Goal: Task Accomplishment & Management: Complete application form

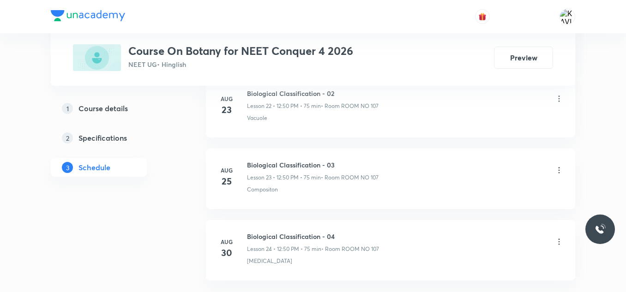
scroll to position [2165, 0]
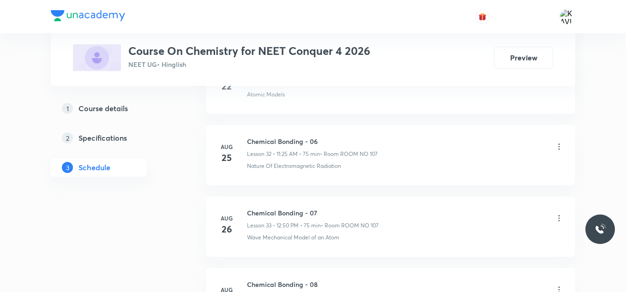
scroll to position [2952, 0]
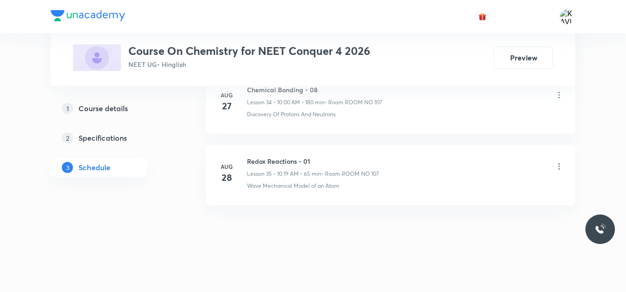
click at [287, 163] on h6 "Redox Reactions - 01" at bounding box center [313, 161] width 132 height 10
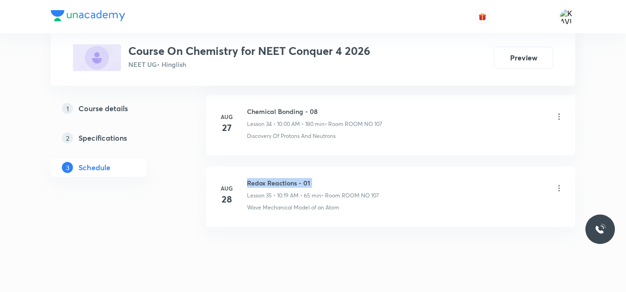
scroll to position [2926, 0]
copy h6 "Redox Reactions - 01"
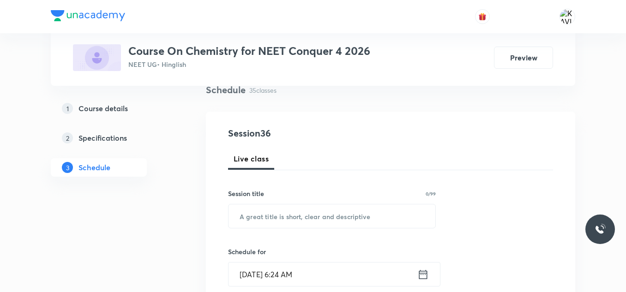
scroll to position [73, 0]
click at [282, 223] on input "text" at bounding box center [331, 216] width 207 height 24
paste input "Redox Reactions - 01"
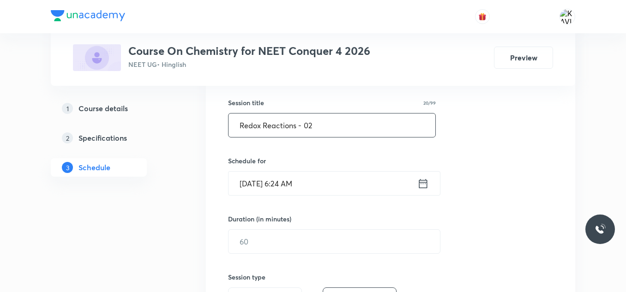
type input "Redox Reactions - 02"
click at [425, 189] on icon at bounding box center [423, 183] width 12 height 13
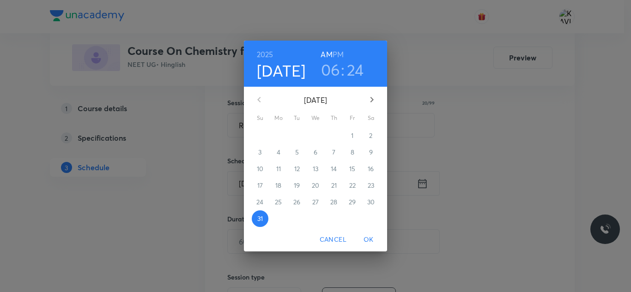
click at [331, 74] on h3 "06" at bounding box center [330, 69] width 19 height 19
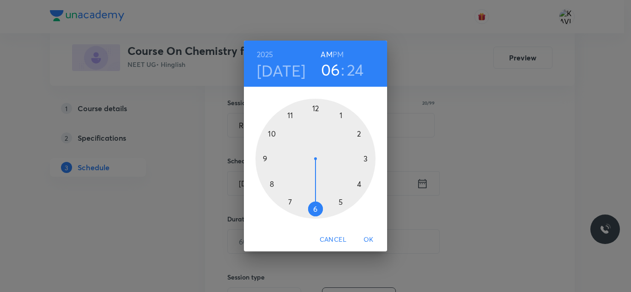
click at [292, 114] on div at bounding box center [315, 159] width 120 height 120
click at [338, 202] on div at bounding box center [315, 159] width 120 height 120
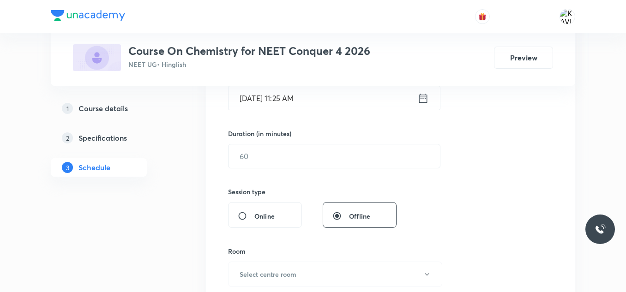
scroll to position [253, 0]
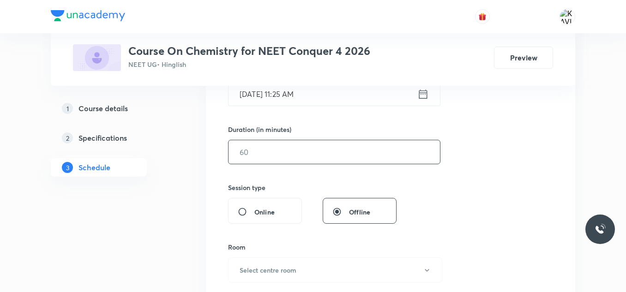
click at [294, 145] on input "text" at bounding box center [333, 152] width 211 height 24
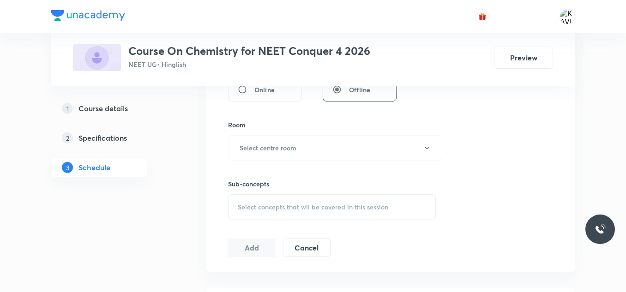
scroll to position [376, 0]
type input "75"
click at [250, 135] on button "Select centre room" at bounding box center [335, 147] width 214 height 25
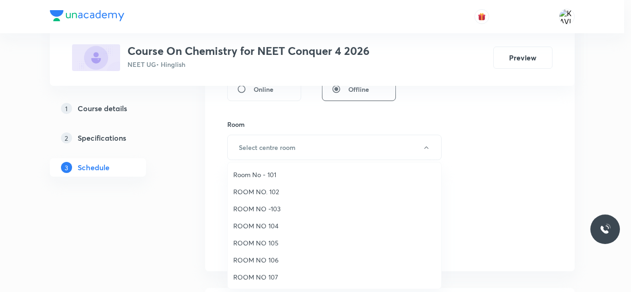
click at [270, 278] on span "ROOM NO 107" at bounding box center [334, 277] width 202 height 10
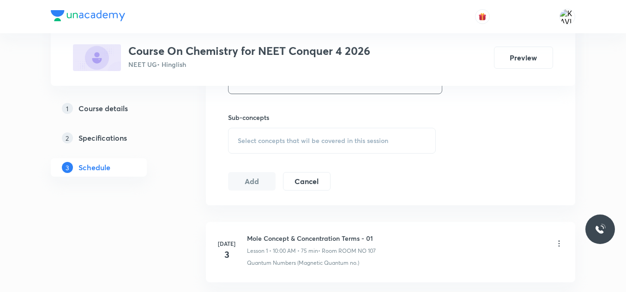
scroll to position [444, 0]
click at [291, 133] on div "Select concepts that wil be covered in this session" at bounding box center [332, 139] width 208 height 26
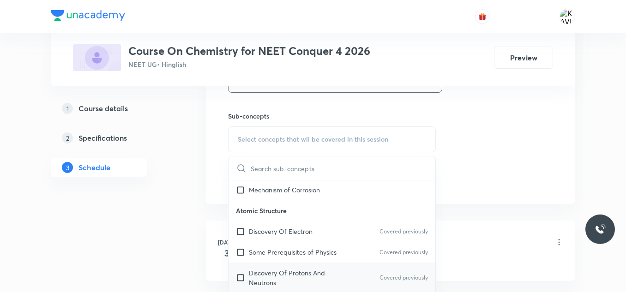
scroll to position [441, 0]
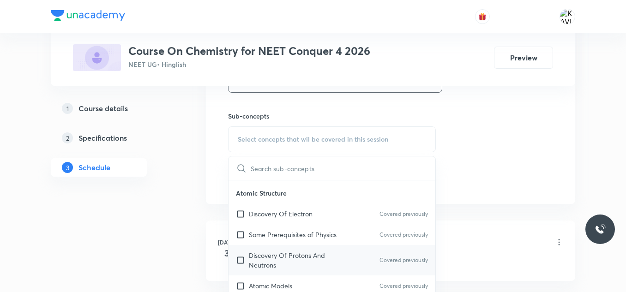
click at [278, 253] on p "Discovery Of Protons And Neutrons" at bounding box center [295, 260] width 93 height 19
checkbox input "true"
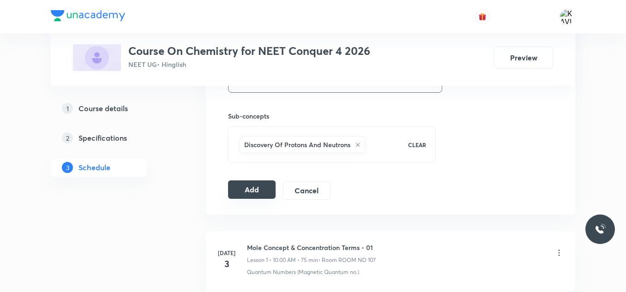
click at [257, 189] on button "Add" at bounding box center [252, 189] width 48 height 18
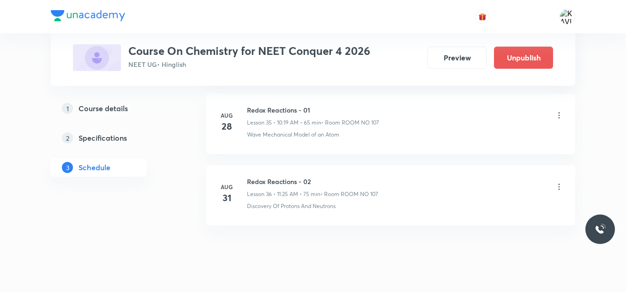
scroll to position [2599, 0]
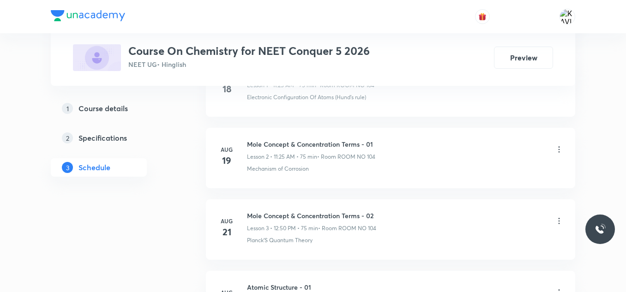
scroll to position [1020, 0]
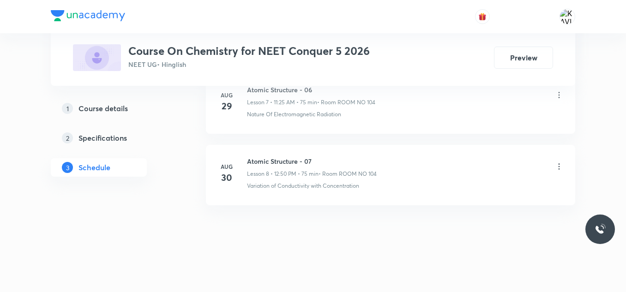
click at [278, 158] on h6 "Atomic Structure - 07" at bounding box center [312, 161] width 130 height 10
copy h6 "Atomic Structure - 07"
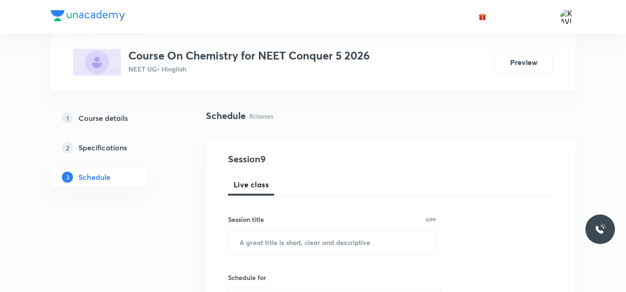
scroll to position [48, 0]
click at [273, 239] on input "text" at bounding box center [331, 242] width 207 height 24
paste input "Atomic Structure - 07"
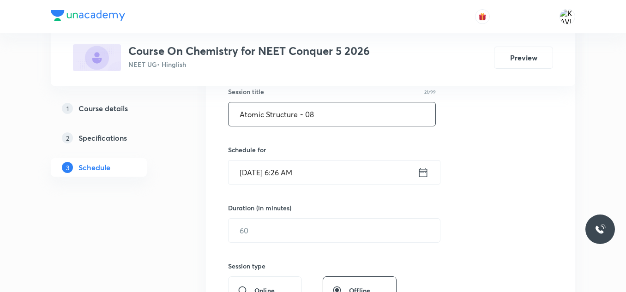
type input "Atomic Structure - 08"
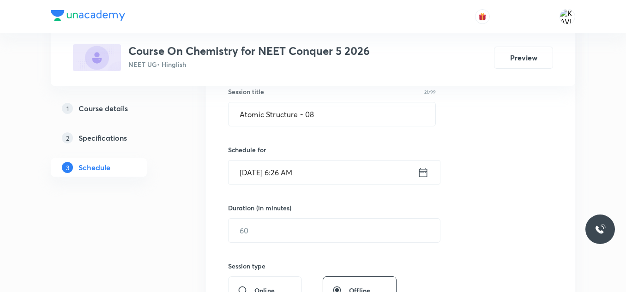
click at [422, 174] on icon at bounding box center [423, 172] width 12 height 13
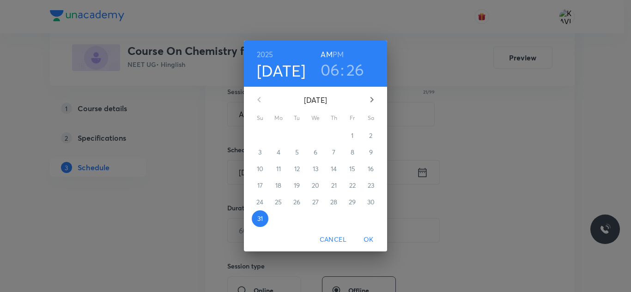
click at [333, 68] on h3 "06" at bounding box center [329, 69] width 19 height 19
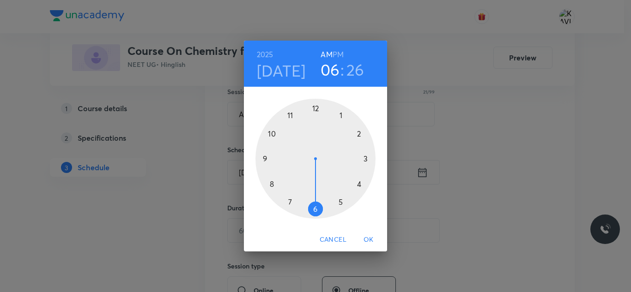
click at [270, 133] on div at bounding box center [315, 159] width 120 height 120
click at [314, 108] on div at bounding box center [315, 159] width 120 height 120
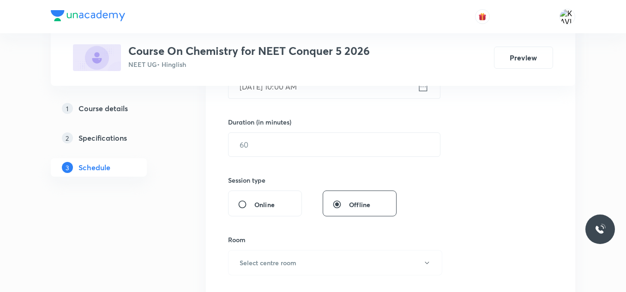
scroll to position [264, 0]
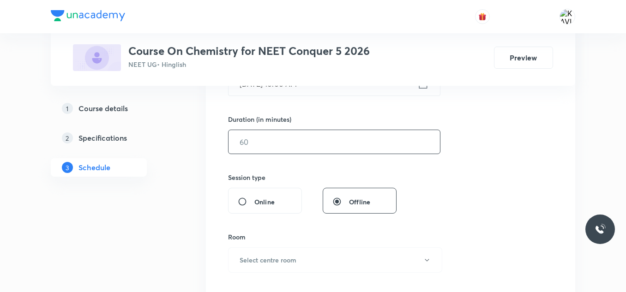
click at [265, 148] on input "text" at bounding box center [333, 142] width 211 height 24
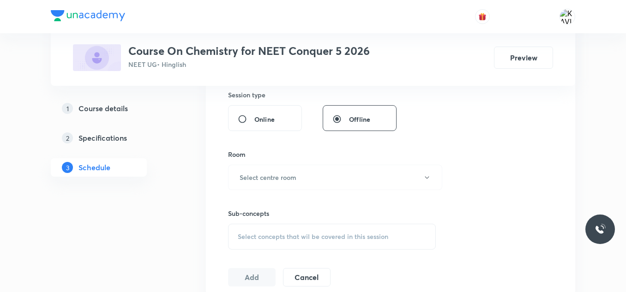
scroll to position [361, 0]
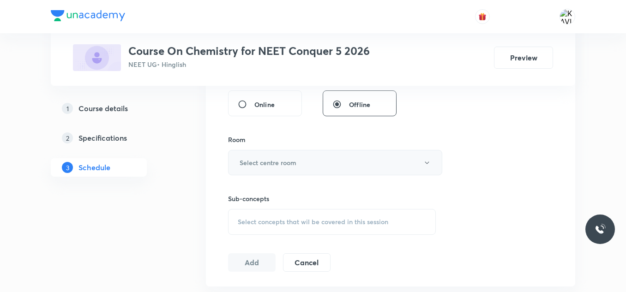
type input "75"
click at [262, 167] on h6 "Select centre room" at bounding box center [268, 163] width 57 height 10
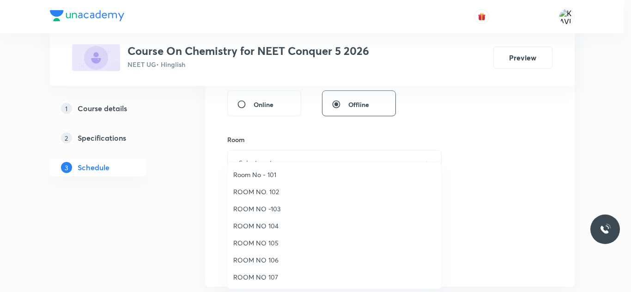
click at [273, 222] on span "ROOM NO 104" at bounding box center [334, 226] width 202 height 10
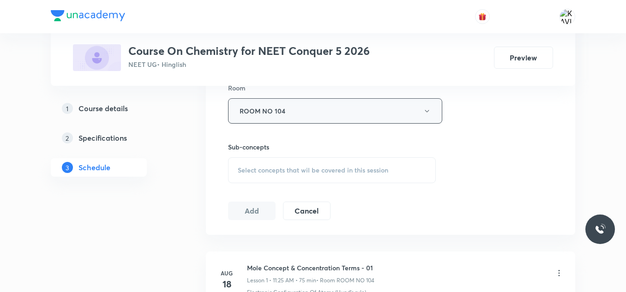
scroll to position [418, 0]
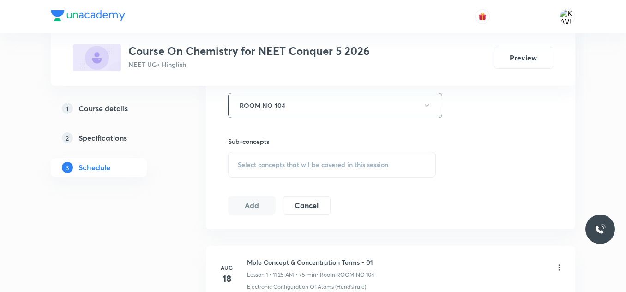
click at [272, 161] on span "Select concepts that wil be covered in this session" at bounding box center [313, 164] width 150 height 7
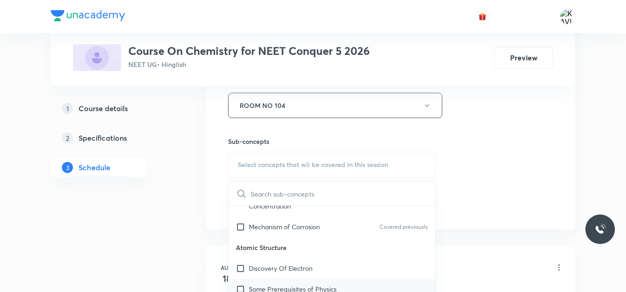
scroll to position [415, 0]
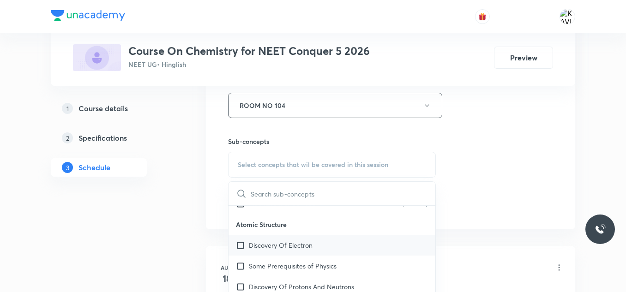
click at [301, 255] on div "Discovery Of Electron" at bounding box center [331, 245] width 207 height 21
checkbox input "true"
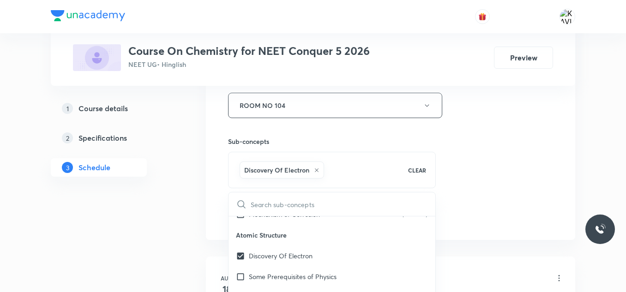
click at [514, 176] on div "Session 9 Live class Session title 21/99 Atomic Structure - 08 ​ Schedule for A…" at bounding box center [390, 3] width 325 height 444
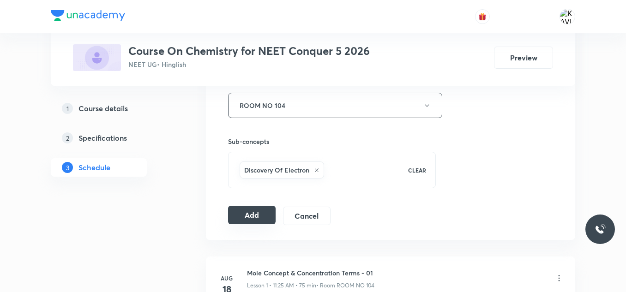
click at [240, 214] on button "Add" at bounding box center [252, 215] width 48 height 18
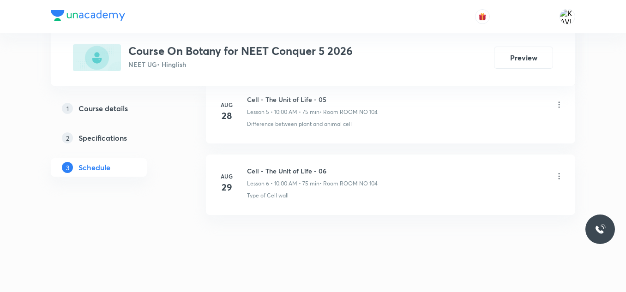
scroll to position [877, 0]
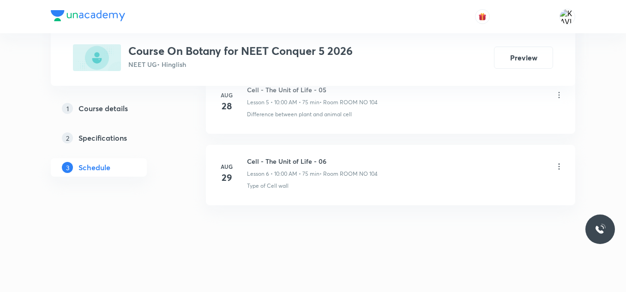
click at [315, 159] on h6 "Cell - The Unit of Life - 06" at bounding box center [312, 161] width 131 height 10
copy h6 "Cell - The Unit of Life - 06"
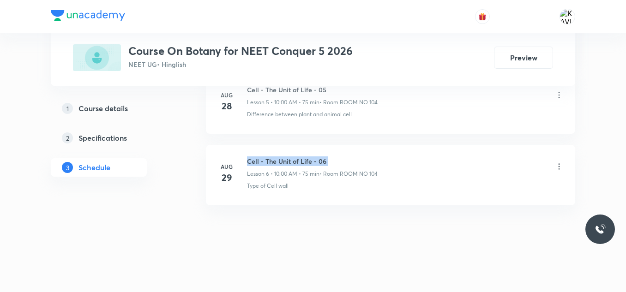
copy h6 "Cell - The Unit of Life - 06"
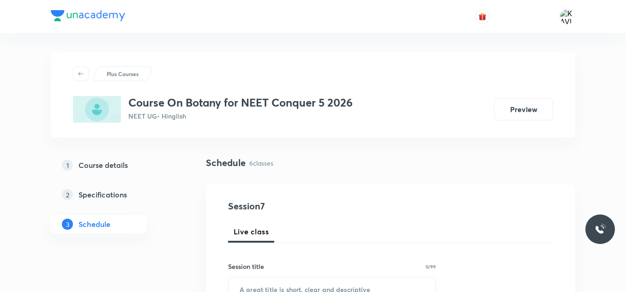
scroll to position [121, 0]
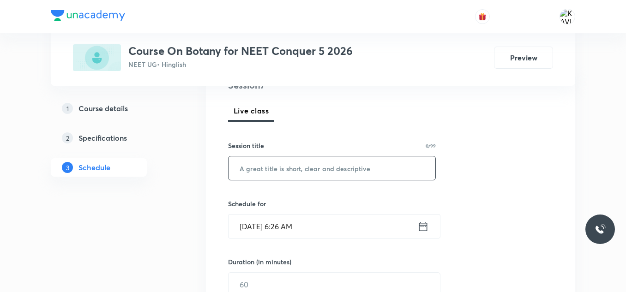
click at [299, 170] on input "text" at bounding box center [331, 168] width 207 height 24
paste input "Cell - The Unit of Life - 06"
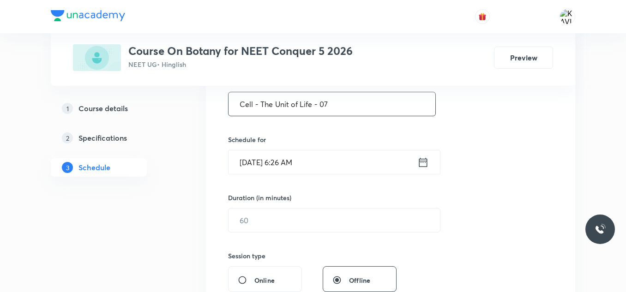
scroll to position [187, 0]
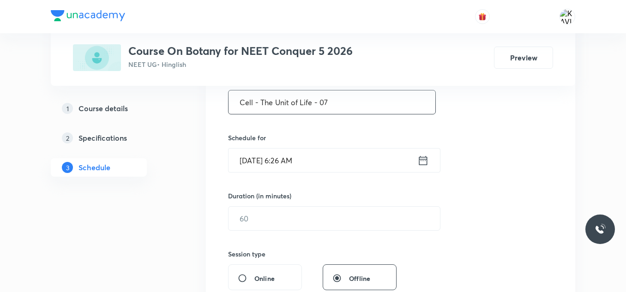
type input "Cell - The Unit of Life - 07"
click at [423, 162] on icon at bounding box center [423, 160] width 12 height 13
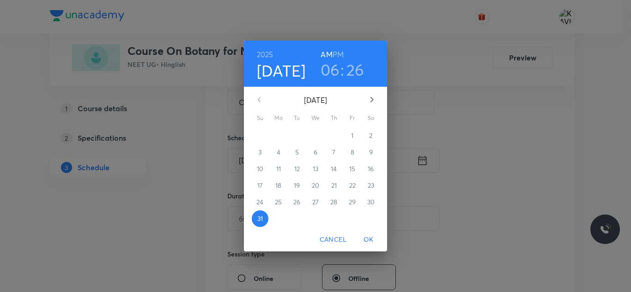
click at [330, 77] on h3 "06" at bounding box center [329, 69] width 19 height 19
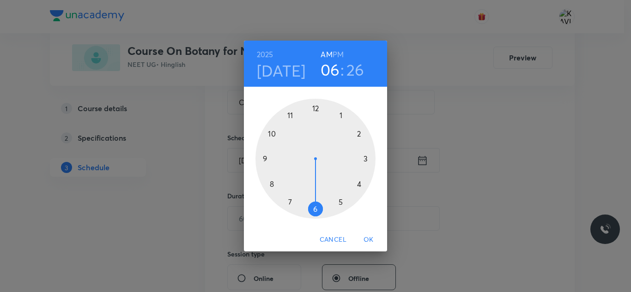
click at [289, 115] on div at bounding box center [315, 159] width 120 height 120
click at [341, 201] on div at bounding box center [315, 159] width 120 height 120
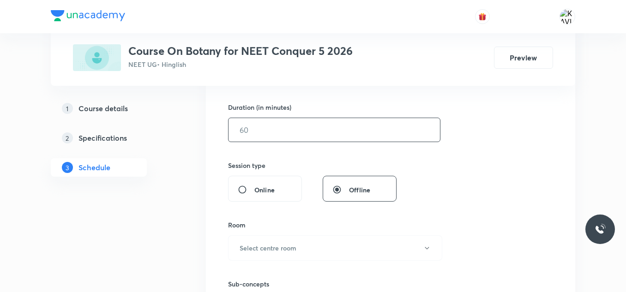
scroll to position [277, 0]
click at [279, 136] on input "text" at bounding box center [333, 128] width 211 height 24
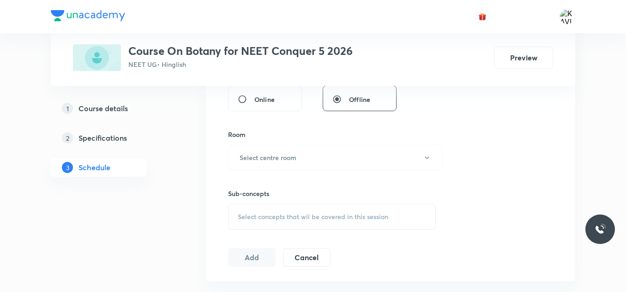
scroll to position [367, 0]
type input "75"
click at [271, 156] on h6 "Select centre room" at bounding box center [268, 157] width 57 height 10
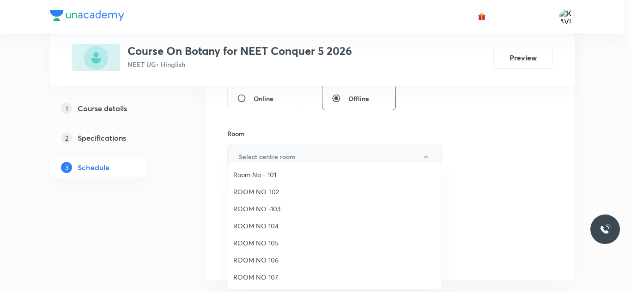
click at [271, 156] on div at bounding box center [315, 146] width 631 height 292
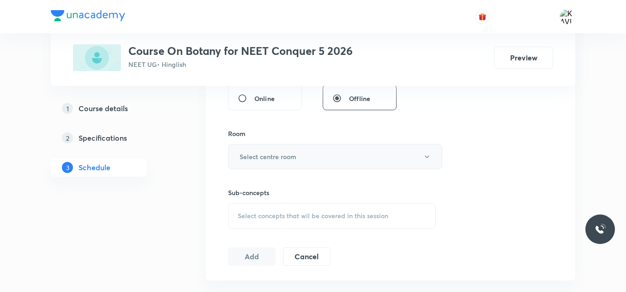
click at [271, 156] on h6 "Select centre room" at bounding box center [268, 157] width 57 height 10
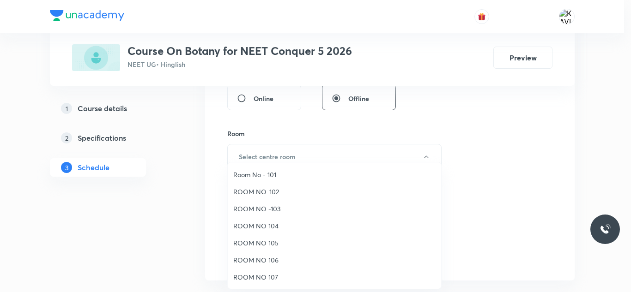
click at [271, 156] on div at bounding box center [315, 146] width 631 height 292
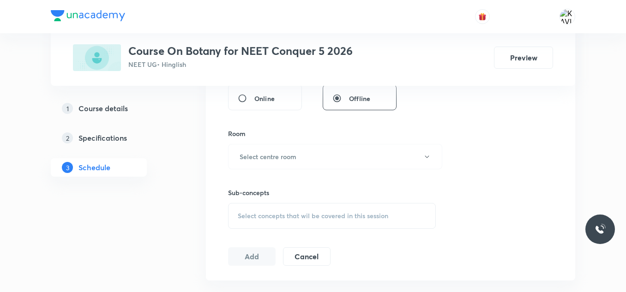
click at [271, 156] on h6 "Select centre room" at bounding box center [268, 157] width 57 height 10
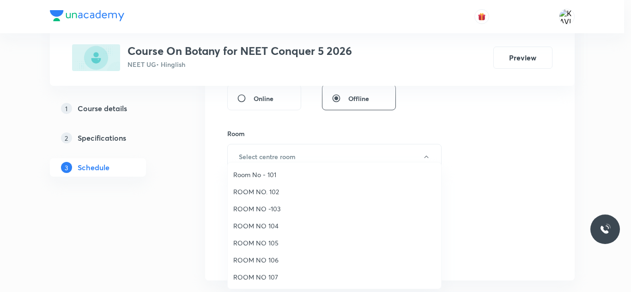
click at [266, 227] on span "ROOM NO 104" at bounding box center [334, 226] width 202 height 10
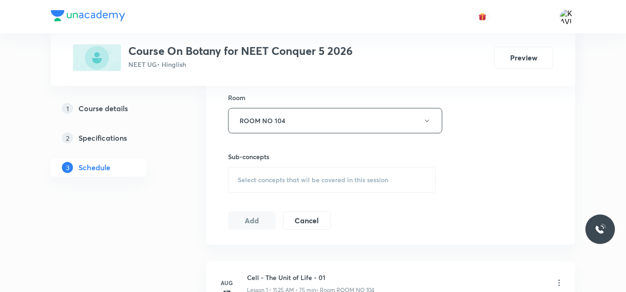
scroll to position [403, 0]
click at [258, 169] on div "Select concepts that wil be covered in this session" at bounding box center [332, 180] width 208 height 26
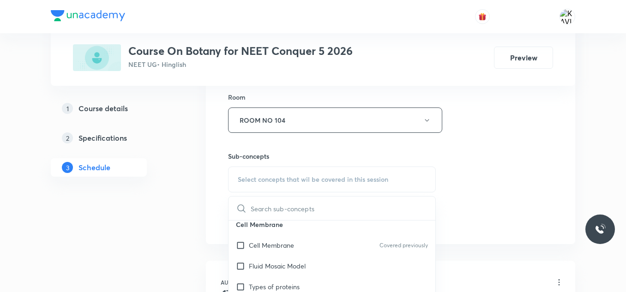
scroll to position [523, 0]
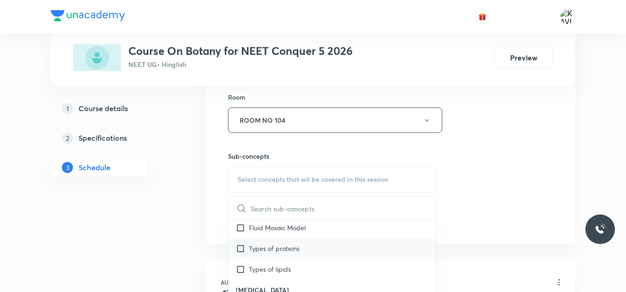
click at [280, 244] on p "Types of proteins" at bounding box center [274, 249] width 51 height 10
checkbox input "true"
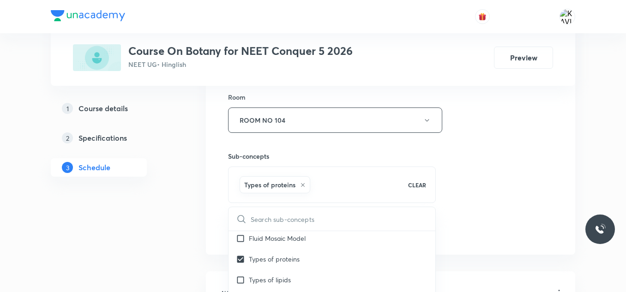
click at [191, 190] on div "Plus Courses Course On Botany for NEET Conquer 5 2026 NEET UG • Hinglish Previe…" at bounding box center [313, 203] width 524 height 1111
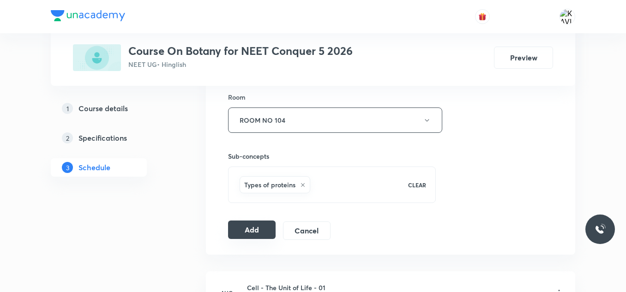
click at [262, 230] on button "Add" at bounding box center [252, 230] width 48 height 18
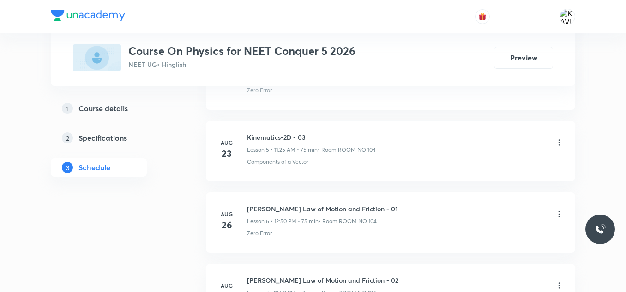
scroll to position [1020, 0]
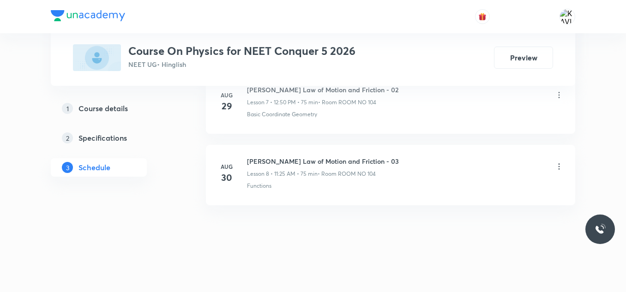
click at [303, 158] on h6 "[PERSON_NAME] Law of Motion and Friction - 03" at bounding box center [323, 161] width 152 height 10
copy h6 "[PERSON_NAME] Law of Motion and Friction - 03"
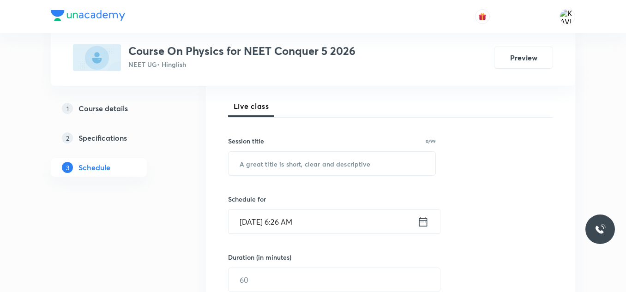
scroll to position [129, 0]
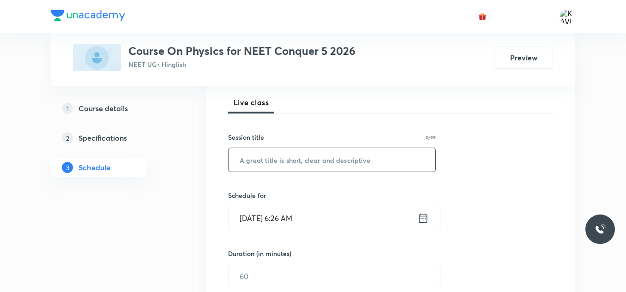
click at [307, 158] on input "text" at bounding box center [331, 160] width 207 height 24
paste input "[PERSON_NAME] Law of Motion and Friction - 03"
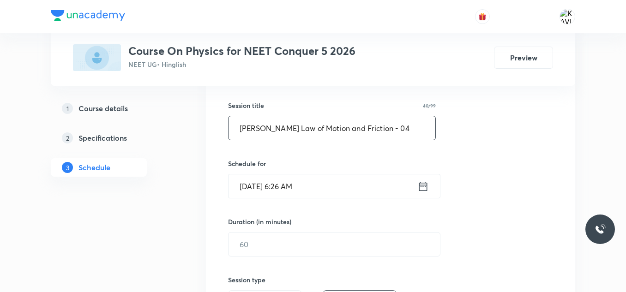
scroll to position [162, 0]
type input "[PERSON_NAME] Law of Motion and Friction - 04"
click at [419, 183] on icon at bounding box center [423, 185] width 8 height 9
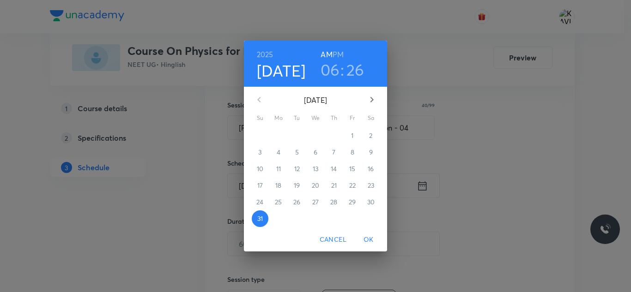
click at [335, 54] on h6 "PM" at bounding box center [337, 54] width 11 height 13
click at [330, 69] on h3 "06" at bounding box center [329, 69] width 19 height 19
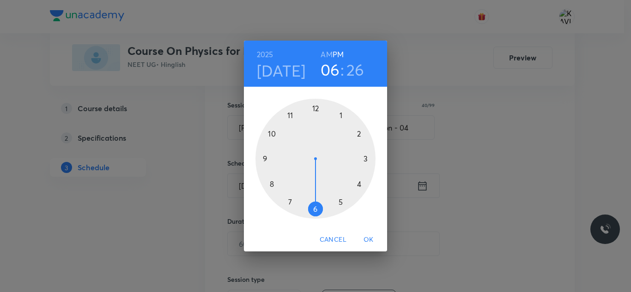
click at [315, 108] on div at bounding box center [315, 159] width 120 height 120
click at [272, 132] on div at bounding box center [315, 159] width 120 height 120
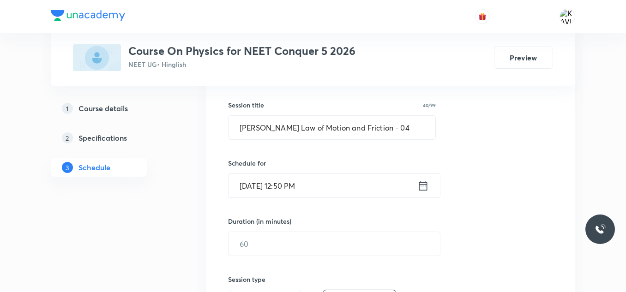
scroll to position [243, 0]
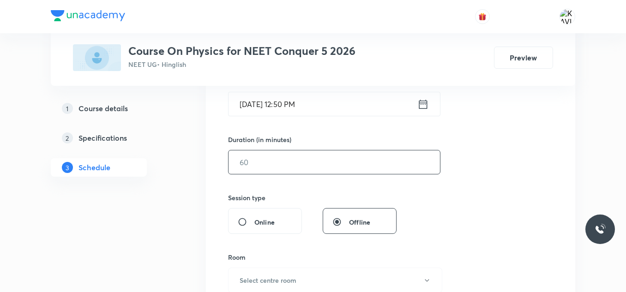
click at [284, 170] on input "text" at bounding box center [333, 162] width 211 height 24
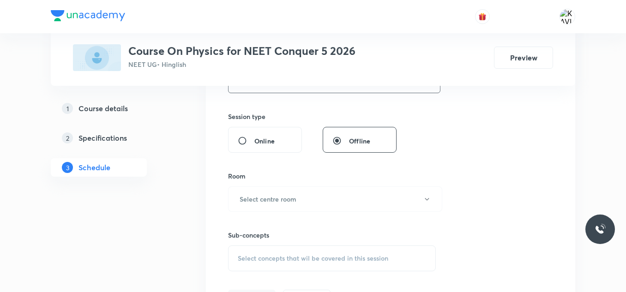
scroll to position [325, 0]
type input "75"
click at [262, 198] on h6 "Select centre room" at bounding box center [268, 199] width 57 height 10
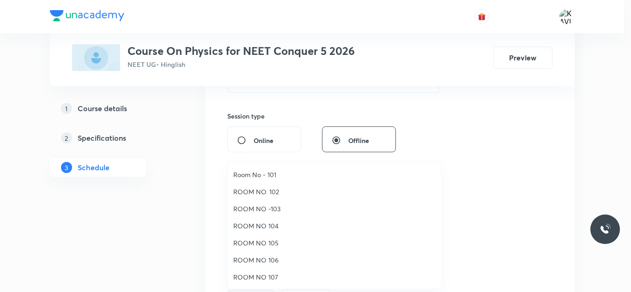
click at [271, 227] on span "ROOM NO 104" at bounding box center [334, 226] width 202 height 10
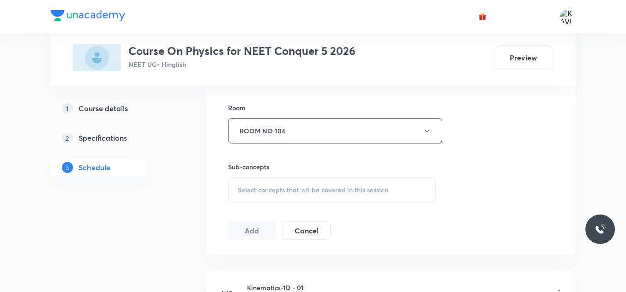
scroll to position [394, 0]
click at [287, 182] on div "Select concepts that wil be covered in this session" at bounding box center [332, 189] width 208 height 26
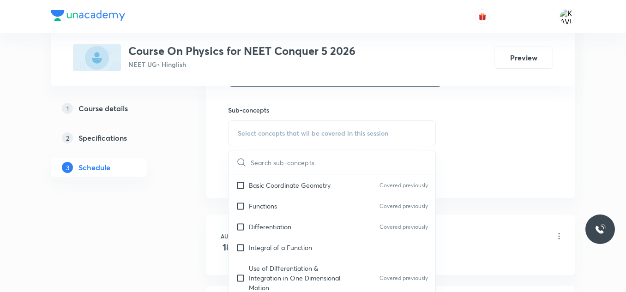
scroll to position [493, 0]
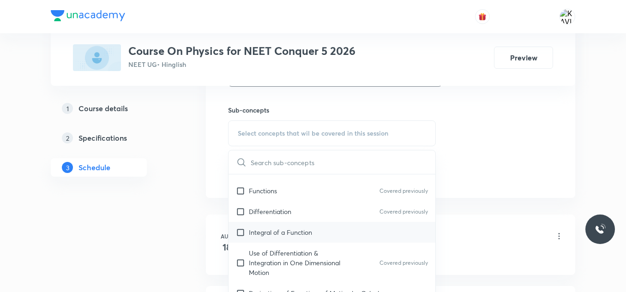
click at [289, 227] on div "Integral of a Function" at bounding box center [331, 232] width 207 height 21
checkbox input "true"
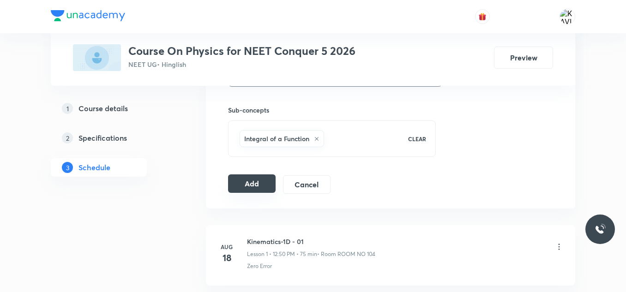
click at [246, 186] on button "Add" at bounding box center [252, 183] width 48 height 18
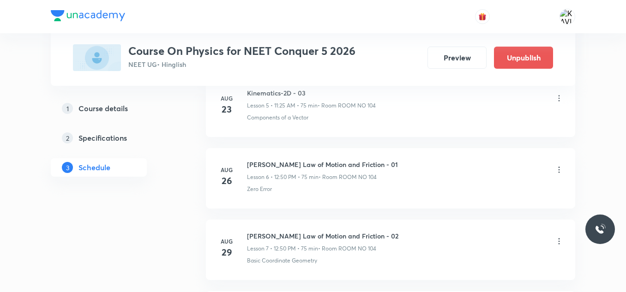
scroll to position [667, 0]
